Goal: Check status

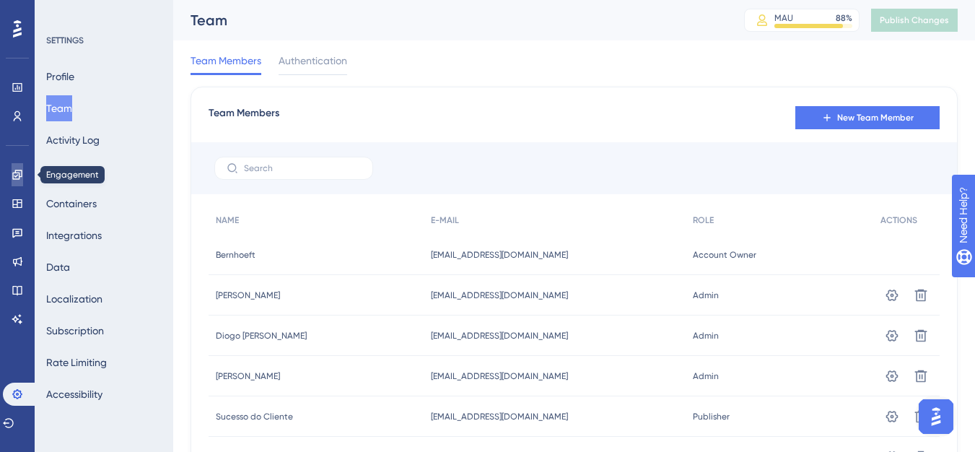
click at [17, 177] on icon at bounding box center [18, 175] width 12 height 12
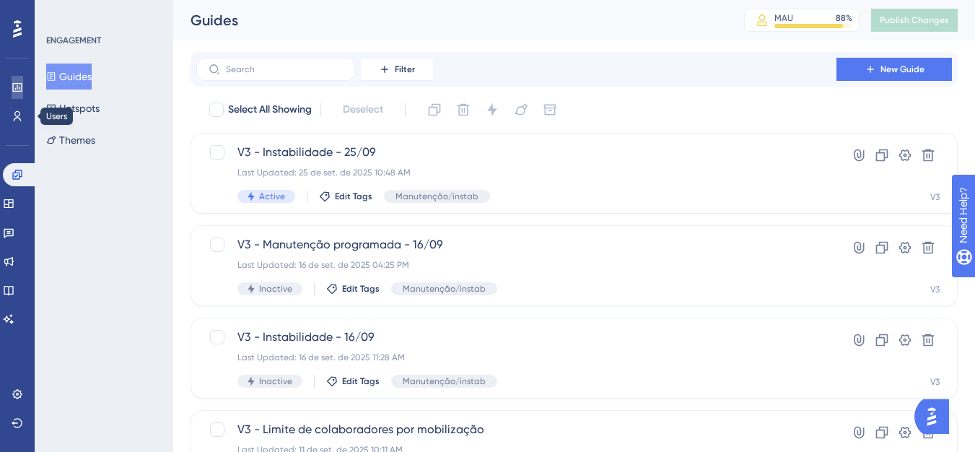
click at [14, 84] on icon at bounding box center [16, 87] width 9 height 9
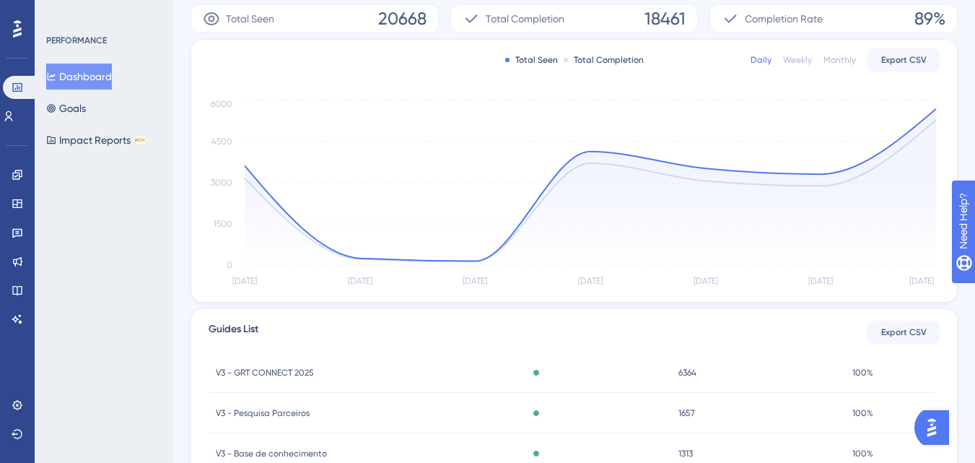
scroll to position [216, 0]
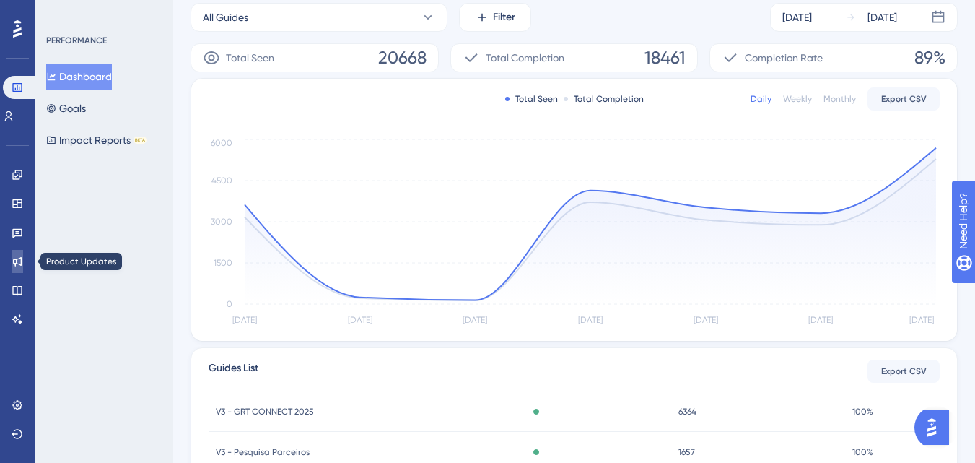
click at [12, 253] on link at bounding box center [18, 261] width 12 height 23
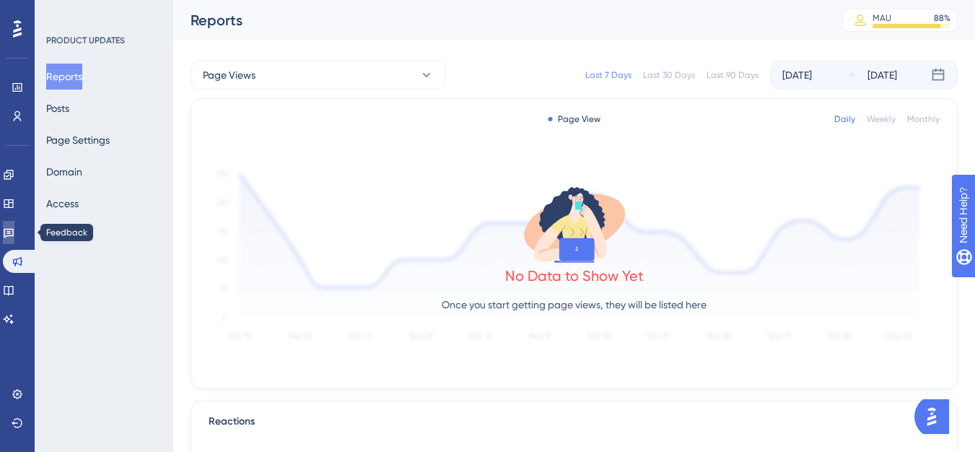
click at [14, 236] on icon at bounding box center [9, 233] width 10 height 9
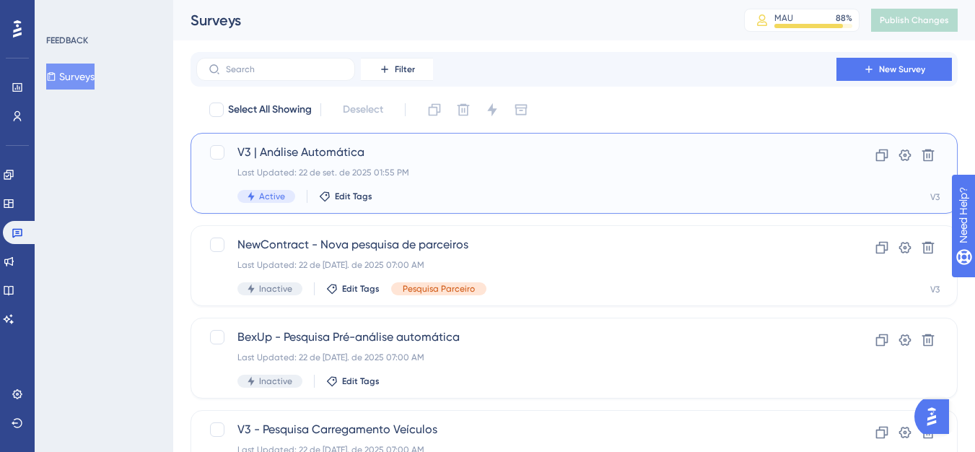
click at [292, 164] on div "V3 | Análise Automática Last Updated: 22 de set. de 2025 01:55 PM Active Edit T…" at bounding box center [516, 173] width 558 height 59
